Goal: Communication & Community: Answer question/provide support

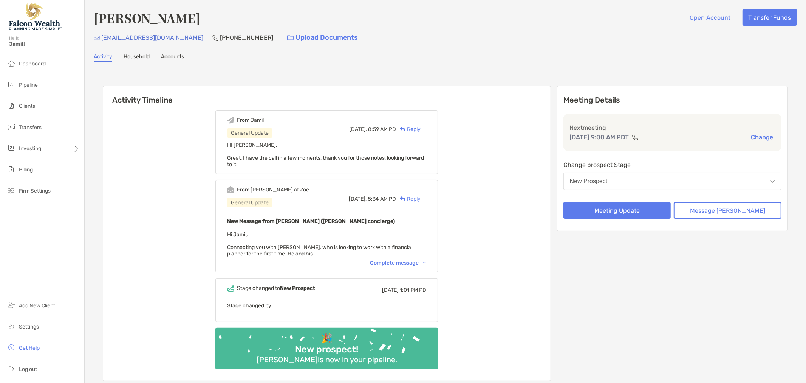
click at [642, 177] on button "New Prospect" at bounding box center [673, 180] width 218 height 17
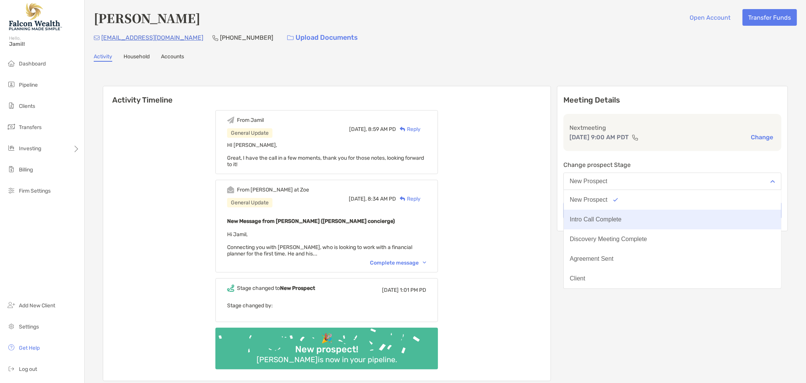
click at [647, 215] on button "Intro Call Complete" at bounding box center [672, 219] width 217 height 20
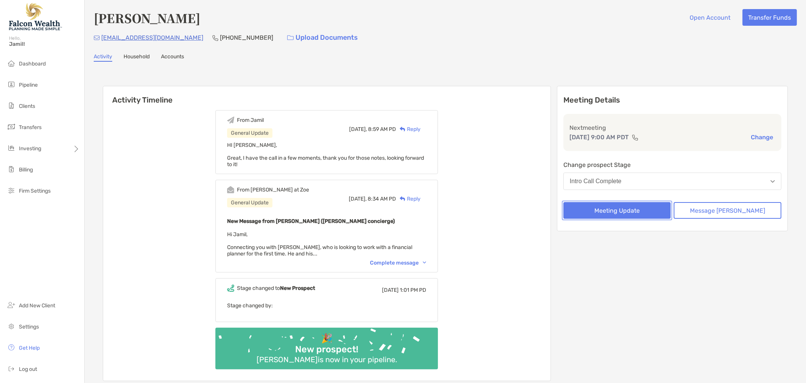
click at [629, 207] on button "Meeting Update" at bounding box center [618, 210] width 108 height 17
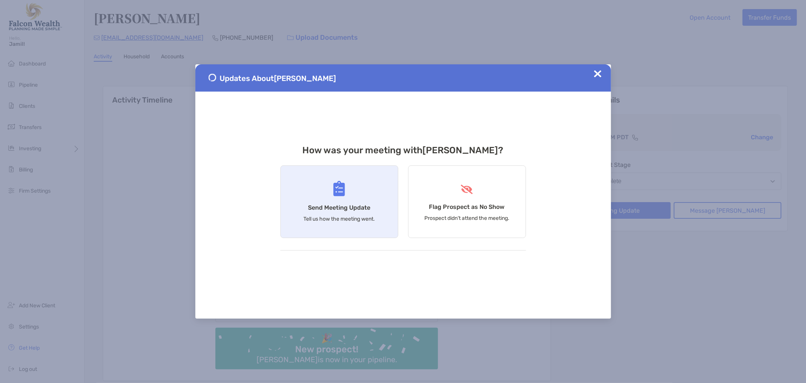
click at [322, 213] on div "Send Meeting Update Tell us how the meeting went." at bounding box center [339, 201] width 118 height 73
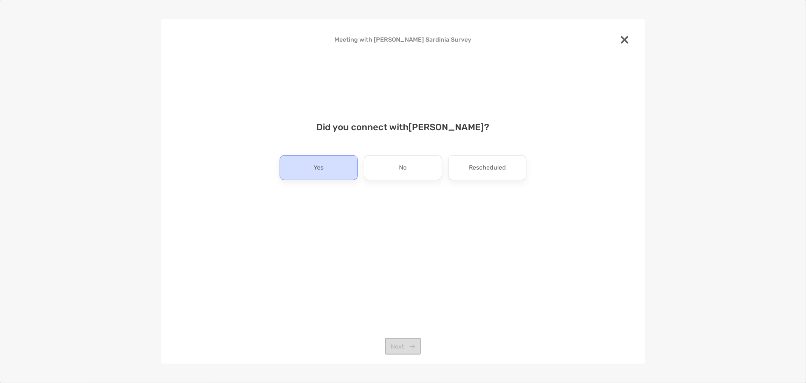
click at [330, 165] on div "Yes" at bounding box center [319, 167] width 78 height 25
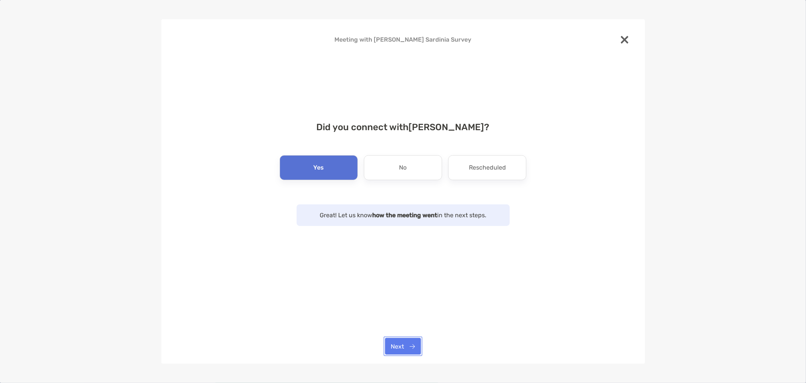
click at [398, 349] on button "Next" at bounding box center [403, 346] width 36 height 17
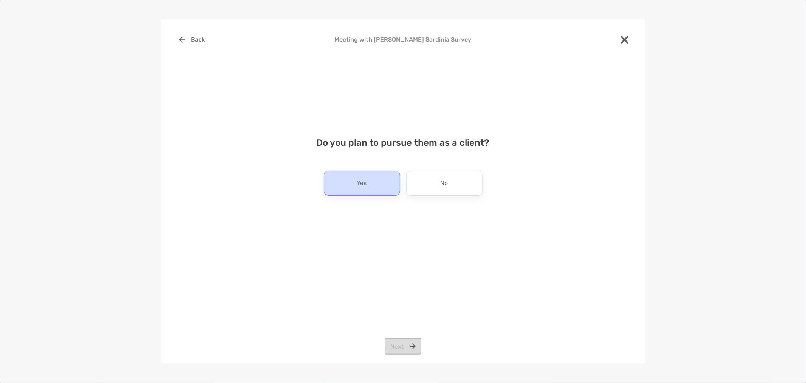
drag, startPoint x: 358, startPoint y: 174, endPoint x: 360, endPoint y: 179, distance: 5.4
click at [358, 174] on div "Yes" at bounding box center [362, 182] width 76 height 25
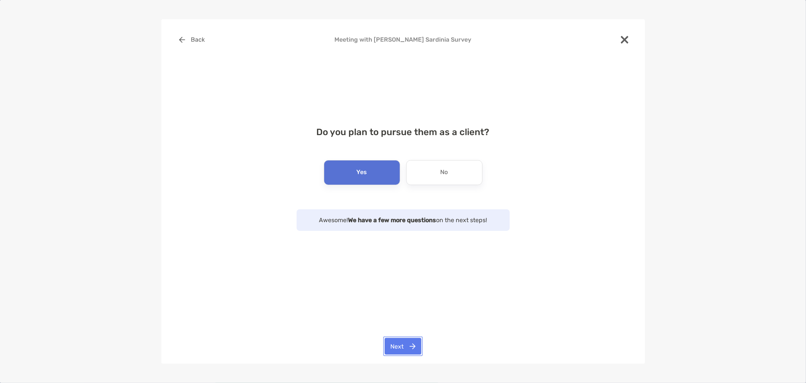
click at [396, 342] on button "Next" at bounding box center [403, 346] width 37 height 17
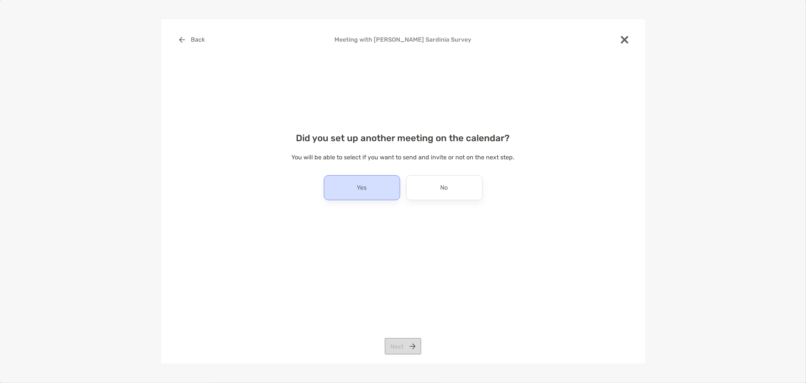
click at [375, 179] on div "Yes" at bounding box center [362, 187] width 76 height 25
click at [406, 340] on button "Next" at bounding box center [403, 346] width 37 height 17
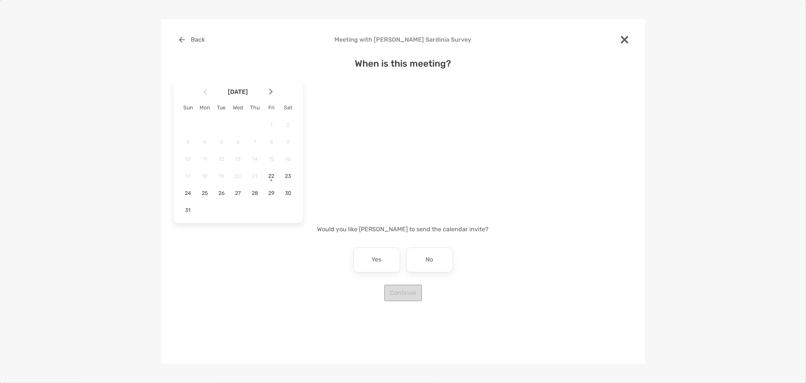
click at [270, 91] on img at bounding box center [271, 91] width 4 height 6
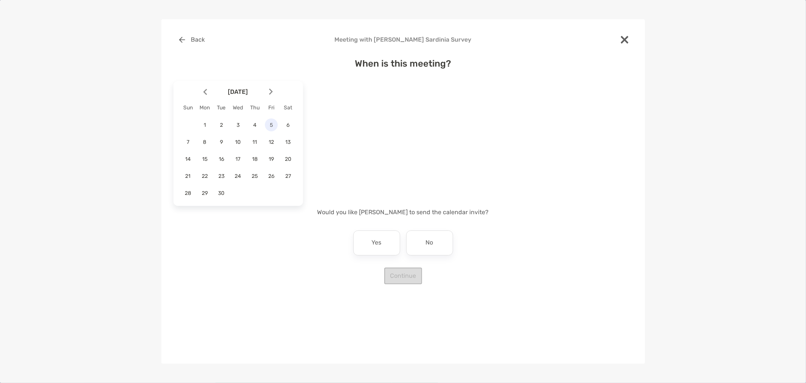
click at [271, 119] on div "5" at bounding box center [271, 124] width 13 height 13
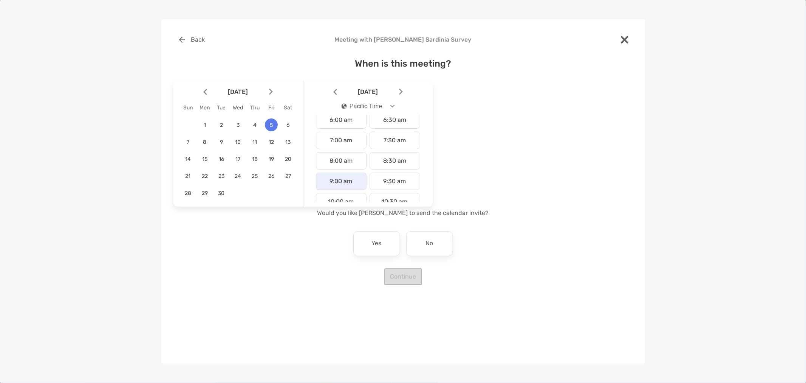
click at [333, 183] on div "9:00 am" at bounding box center [341, 180] width 51 height 17
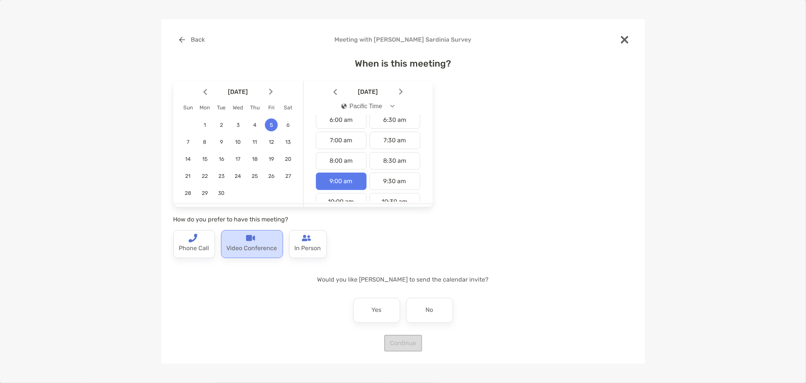
click at [253, 244] on p "Video Conference" at bounding box center [252, 248] width 51 height 12
click at [407, 319] on div "Yes No" at bounding box center [403, 310] width 106 height 25
click at [416, 315] on div "No" at bounding box center [429, 310] width 47 height 25
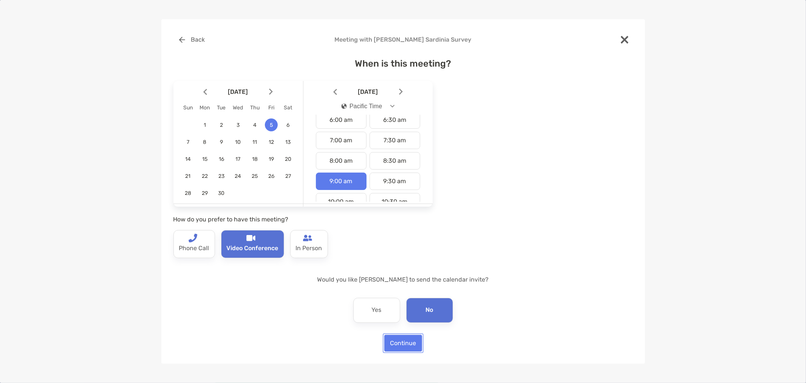
click at [405, 347] on button "Continue" at bounding box center [403, 343] width 38 height 17
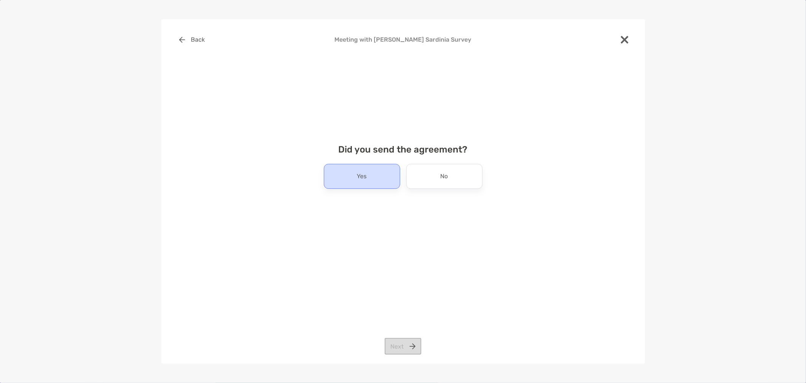
click at [366, 171] on p "Yes" at bounding box center [362, 176] width 10 height 12
click at [407, 341] on button "Next" at bounding box center [403, 346] width 37 height 17
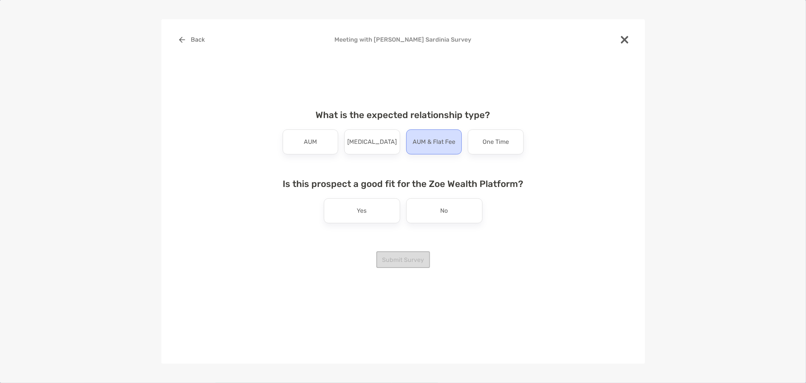
click at [443, 152] on div "AUM & Flat Fee" at bounding box center [434, 141] width 56 height 25
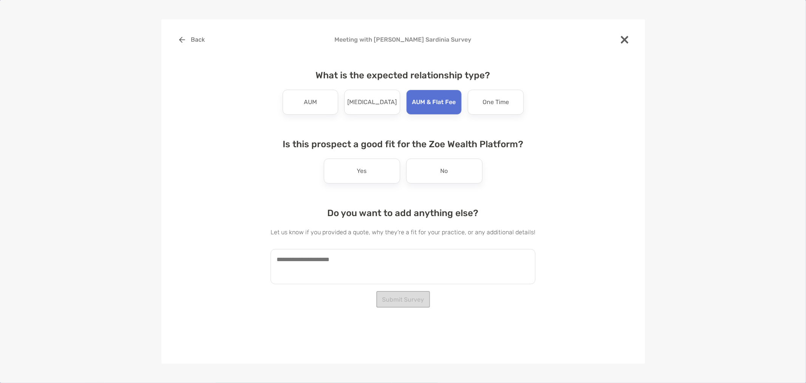
click at [350, 268] on textarea at bounding box center [403, 266] width 265 height 35
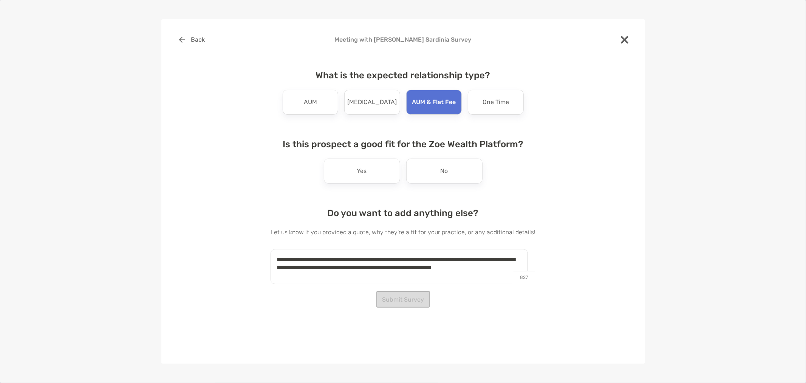
type textarea "**********"
click at [600, 283] on div "**********" at bounding box center [404, 165] width 460 height 268
click at [360, 174] on p "Yes" at bounding box center [362, 171] width 10 height 12
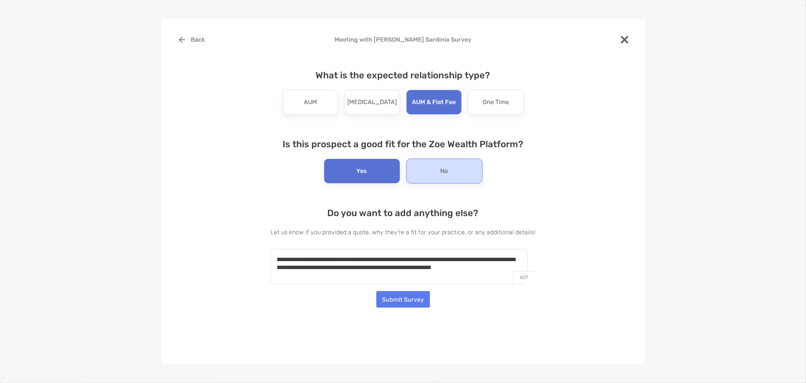
click at [457, 174] on div "No" at bounding box center [444, 170] width 76 height 25
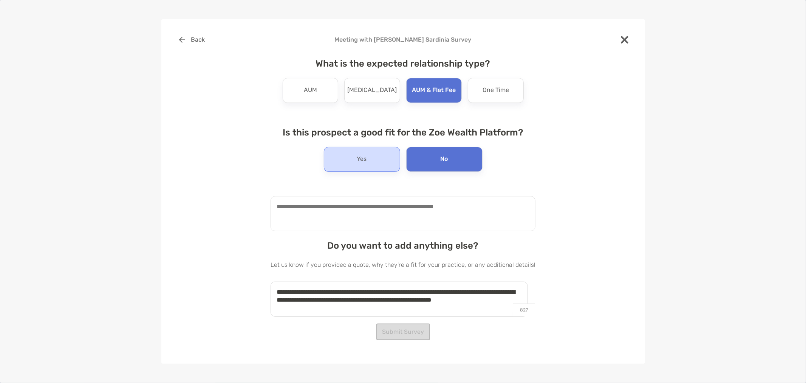
click at [357, 160] on p "Yes" at bounding box center [362, 159] width 10 height 12
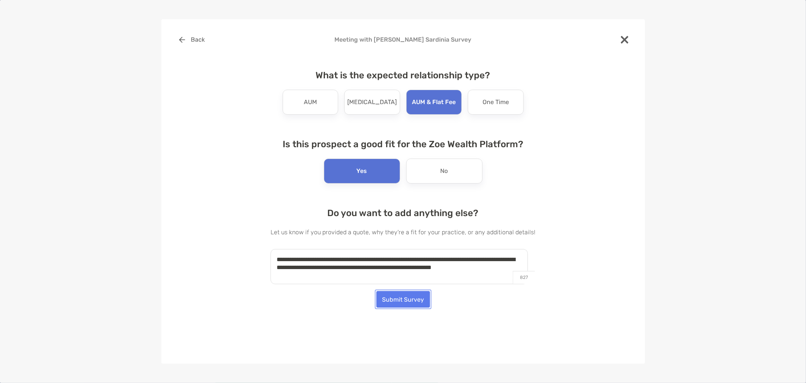
click at [404, 305] on button "Submit Survey" at bounding box center [404, 299] width 54 height 17
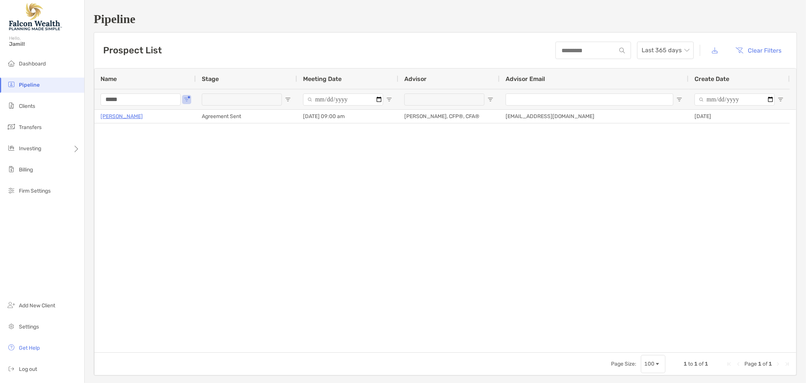
click at [170, 98] on input "*****" at bounding box center [141, 99] width 80 height 12
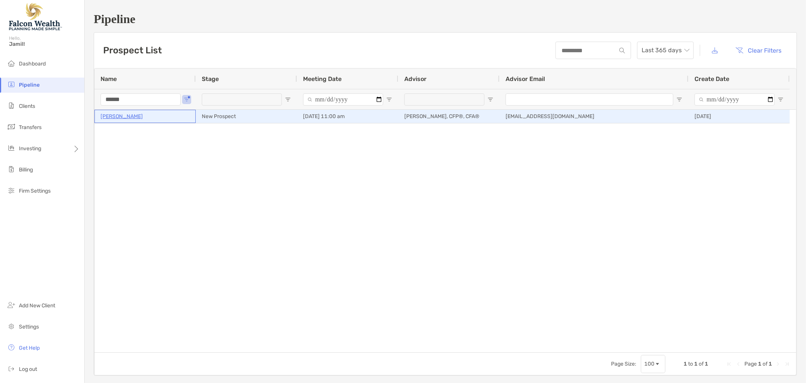
click at [119, 113] on p "[PERSON_NAME]" at bounding box center [122, 116] width 42 height 9
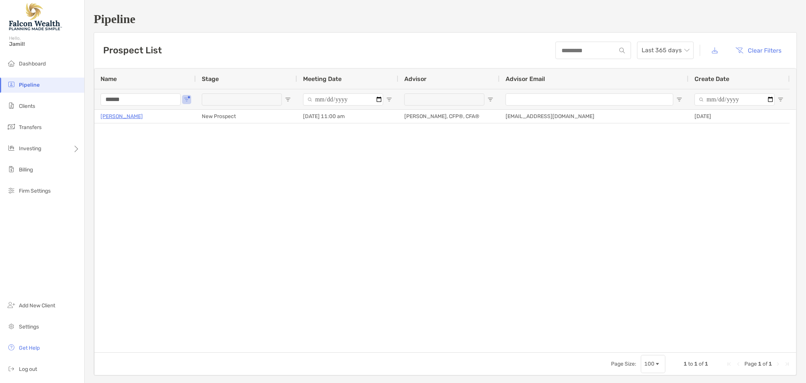
click at [120, 99] on input "******" at bounding box center [141, 99] width 80 height 12
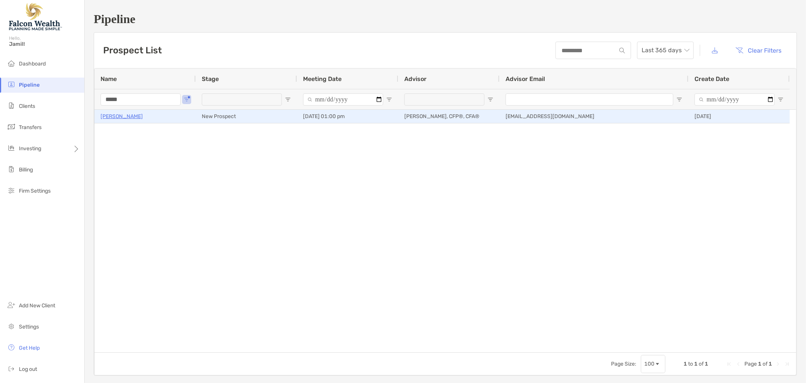
type input "*****"
click at [116, 116] on p "[PERSON_NAME]" at bounding box center [122, 116] width 42 height 9
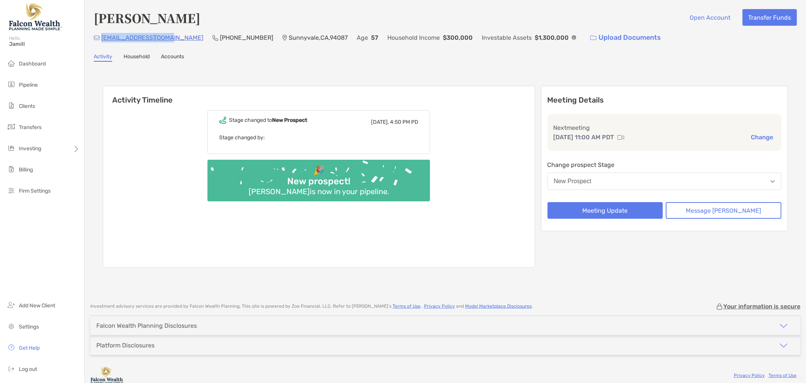
drag, startPoint x: 164, startPoint y: 39, endPoint x: 101, endPoint y: 39, distance: 63.1
click at [101, 39] on div "[EMAIL_ADDRESS][DOMAIN_NAME] [PHONE_NUMBER] [GEOGRAPHIC_DATA] Age [DEMOGRAPHIC_…" at bounding box center [446, 37] width 704 height 16
copy p "[EMAIL_ADDRESS][DOMAIN_NAME]"
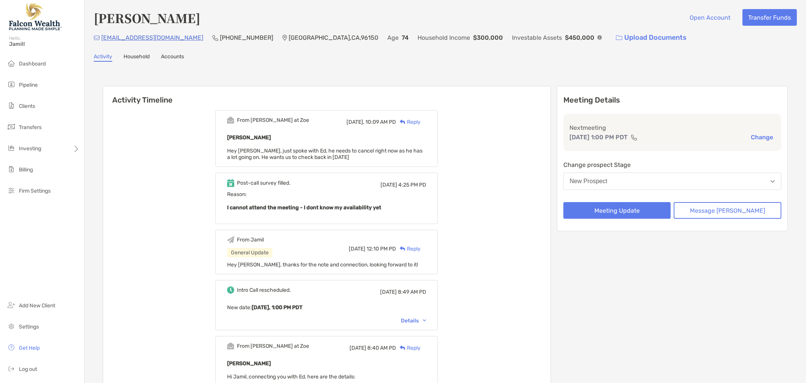
click at [421, 123] on div "Reply" at bounding box center [408, 122] width 25 height 8
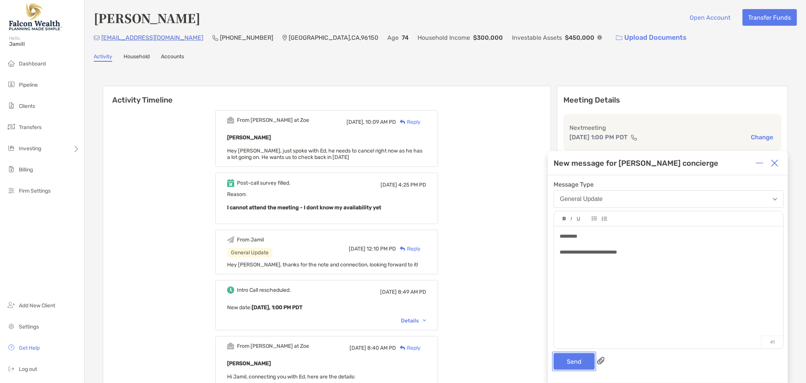
click at [572, 357] on button "Send" at bounding box center [574, 361] width 41 height 17
